Goal: Navigation & Orientation: Go to known website

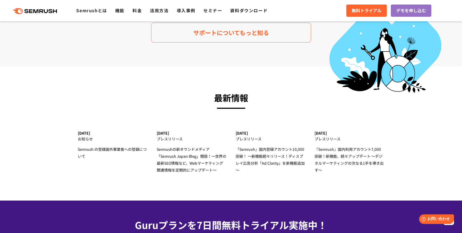
scroll to position [1625, 0]
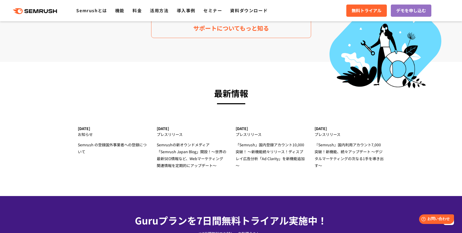
click at [230, 95] on h3 "最新情報" at bounding box center [231, 93] width 306 height 14
click at [87, 133] on div "お知らせ" at bounding box center [113, 134] width 70 height 7
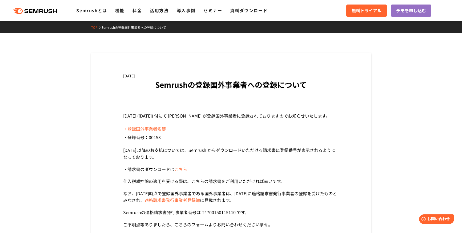
click at [98, 28] on link "TOP" at bounding box center [96, 27] width 10 height 5
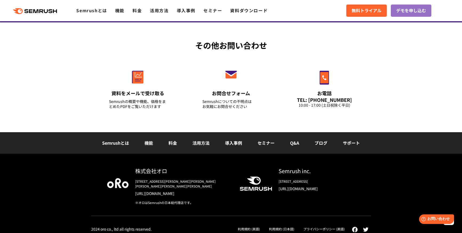
click at [317, 140] on link "ブログ" at bounding box center [320, 143] width 13 height 6
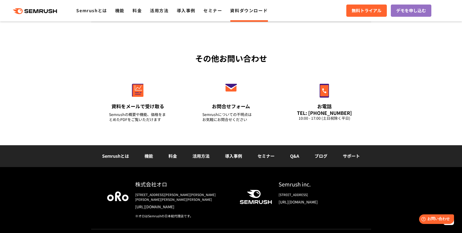
scroll to position [187, 0]
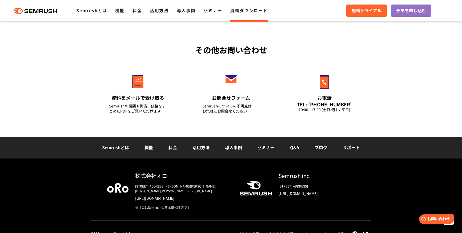
click at [153, 176] on div "株式会社オロ" at bounding box center [183, 176] width 96 height 8
click at [173, 196] on link "[URL][DOMAIN_NAME]" at bounding box center [183, 198] width 96 height 5
